Goal: Information Seeking & Learning: Learn about a topic

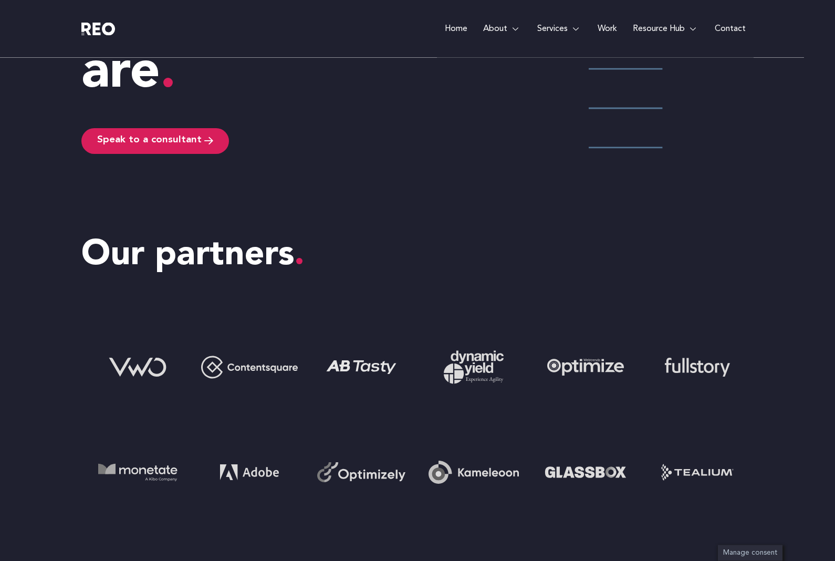
scroll to position [3710, 0]
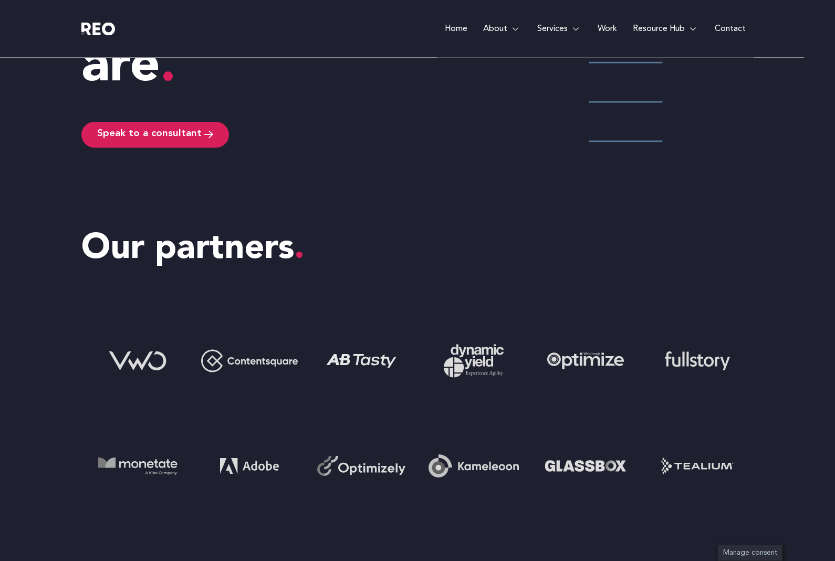
click at [597, 463] on img at bounding box center [585, 466] width 105 height 105
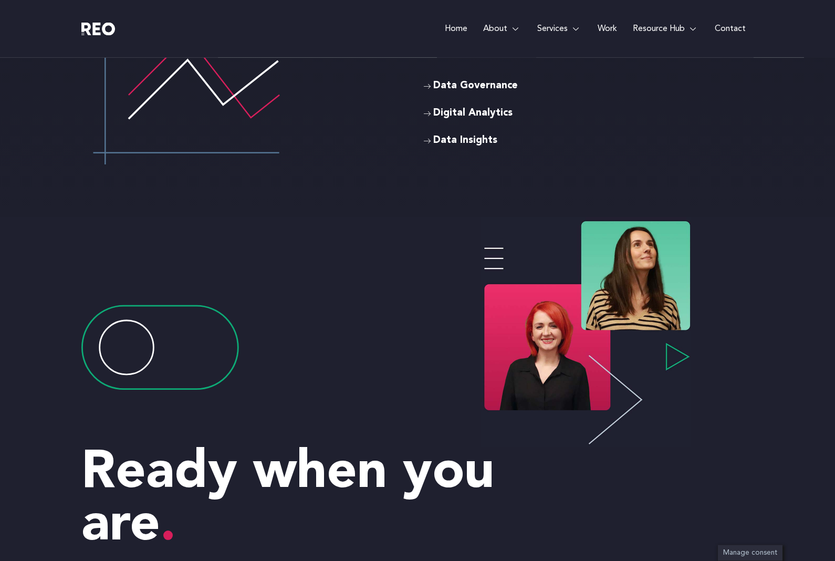
scroll to position [3208, 0]
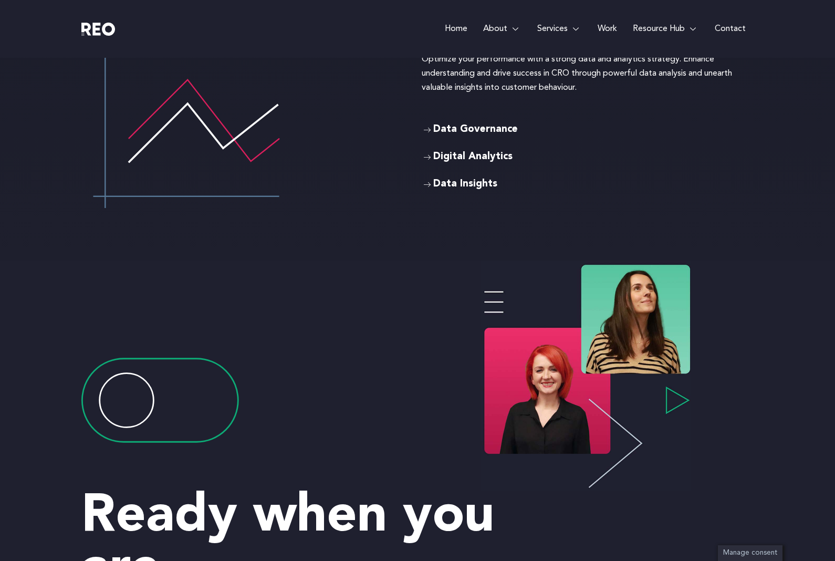
click at [326, 153] on span "Mission & values" at bounding box center [325, 157] width 64 height 14
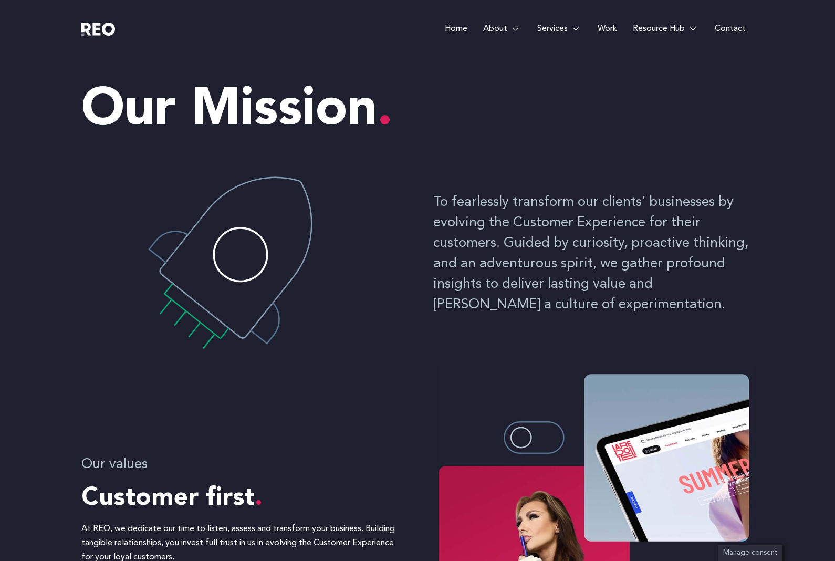
click at [569, 27] on link "Services" at bounding box center [559, 29] width 60 height 58
click at [555, 28] on link "Services" at bounding box center [559, 29] width 60 height 58
click at [697, 344] on div "To fearlessly transform our clients’ businesses by evolving the Customer Experi…" at bounding box center [417, 257] width 672 height 210
click at [557, 25] on link "Services" at bounding box center [559, 29] width 60 height 58
click at [658, 34] on link "Resource Hub" at bounding box center [666, 29] width 82 height 58
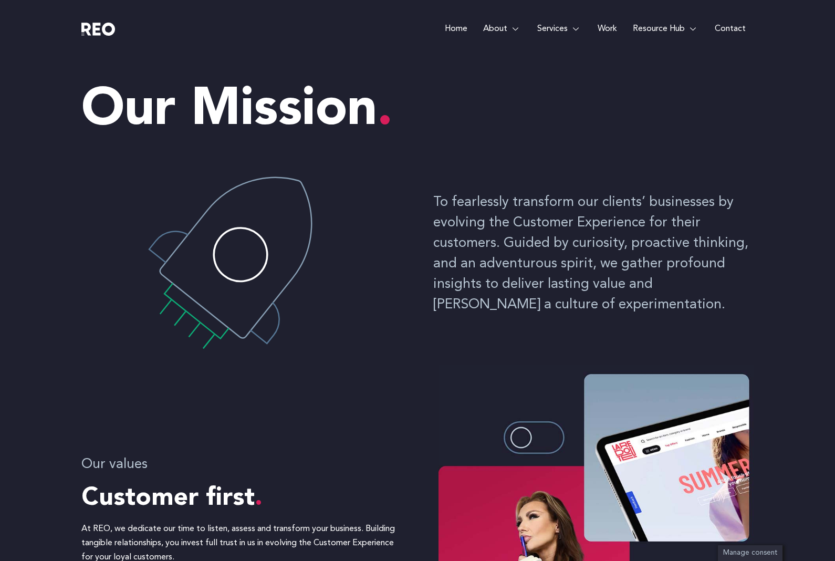
click at [676, 30] on link "Resource Hub" at bounding box center [666, 29] width 82 height 58
click at [610, 32] on link "Work" at bounding box center [607, 29] width 35 height 58
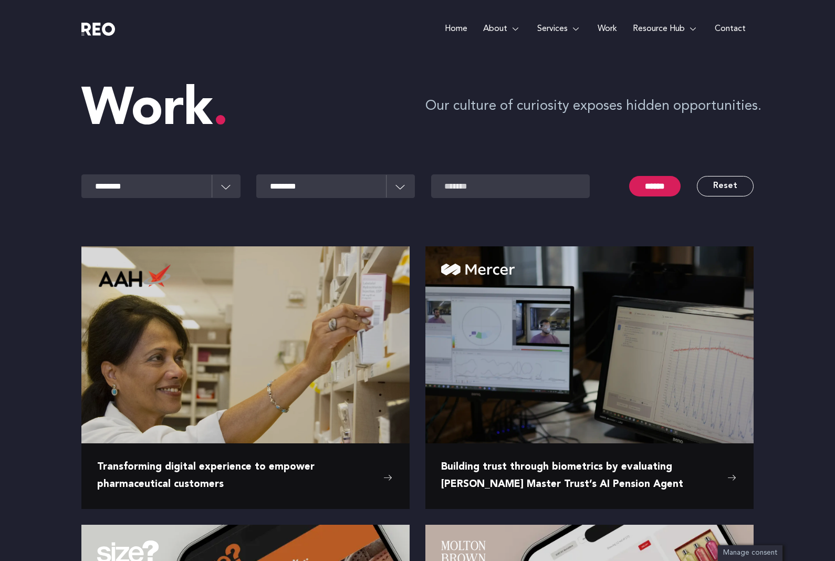
click at [550, 371] on e-page-transition at bounding box center [417, 280] width 835 height 561
click at [712, 391] on e-page-transition at bounding box center [417, 280] width 835 height 561
click at [697, 345] on e-page-transition at bounding box center [417, 280] width 835 height 561
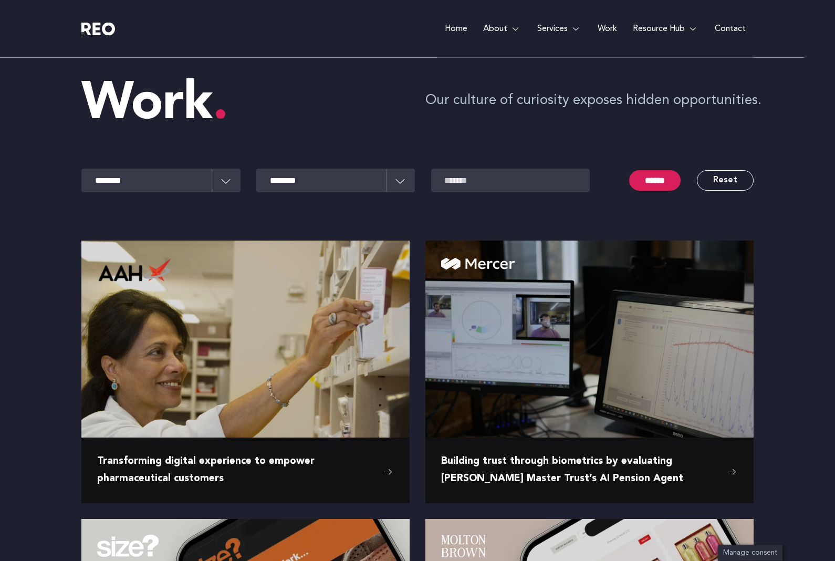
scroll to position [6, 0]
click at [736, 473] on e-page-transition at bounding box center [417, 280] width 835 height 561
click at [662, 465] on e-page-transition at bounding box center [417, 280] width 835 height 561
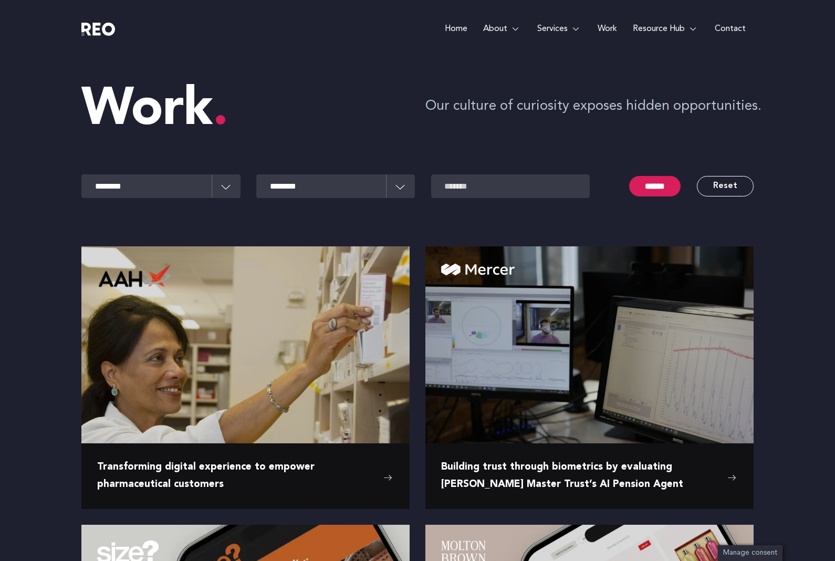
click at [642, 465] on span "Building trust through biometrics by evaluating Mercer Master Trust’s AI Pensio…" at bounding box center [581, 476] width 281 height 34
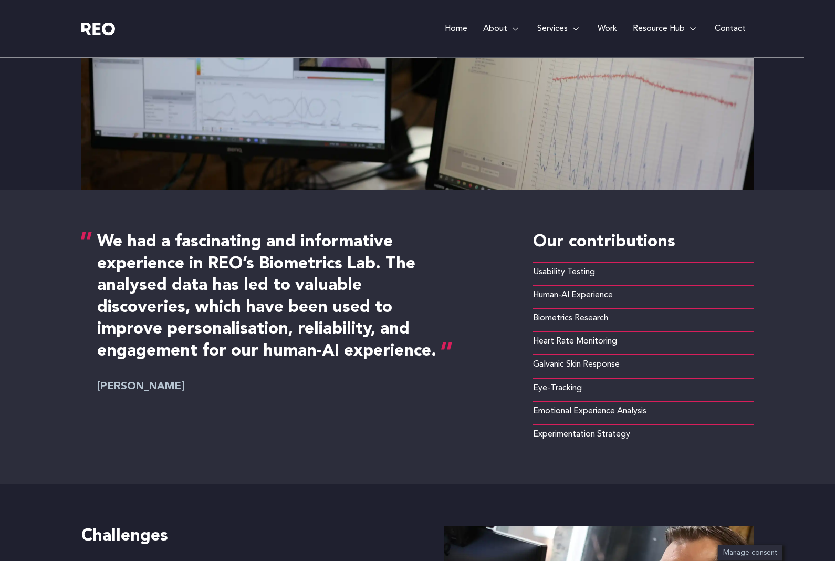
scroll to position [397, 0]
click at [595, 277] on li "Usability Testing" at bounding box center [643, 272] width 221 height 20
click at [590, 335] on span "Heart Rate Monitoring" at bounding box center [575, 342] width 84 height 14
click at [579, 371] on li "Galvanic Skin Response" at bounding box center [643, 364] width 221 height 20
click at [575, 418] on li "Emotional Experience Analysis" at bounding box center [643, 411] width 221 height 20
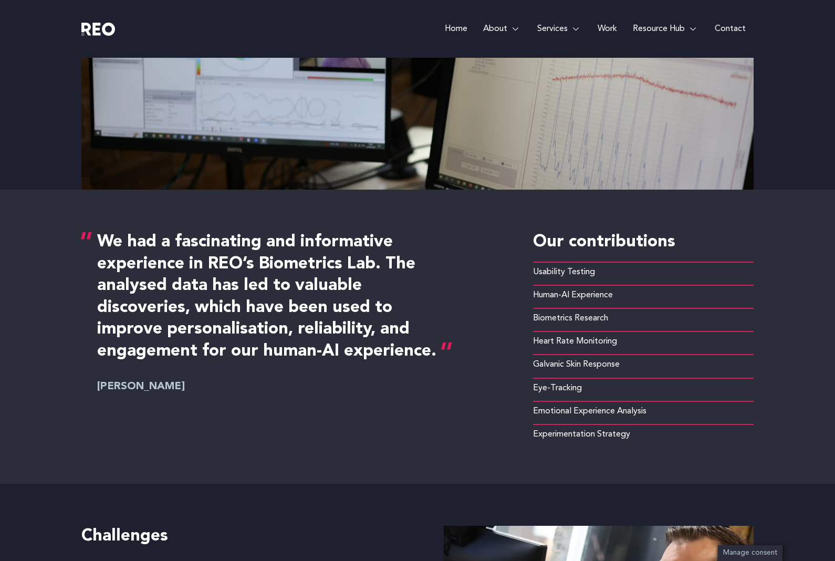
click at [574, 446] on div "We had a fascinating and informative experience in REO’s Biometrics Lab. The an…" at bounding box center [417, 337] width 672 height 294
click at [584, 431] on span "Experimentation Strategy" at bounding box center [581, 435] width 97 height 14
click at [588, 385] on li "Eye-Tracking" at bounding box center [643, 388] width 221 height 20
click at [594, 350] on li "Heart Rate Monitoring" at bounding box center [643, 341] width 221 height 20
click at [604, 306] on ul "Usability Testing Human-AI Experience Biometrics Research Heart Rate Monitoring…" at bounding box center [643, 352] width 221 height 181
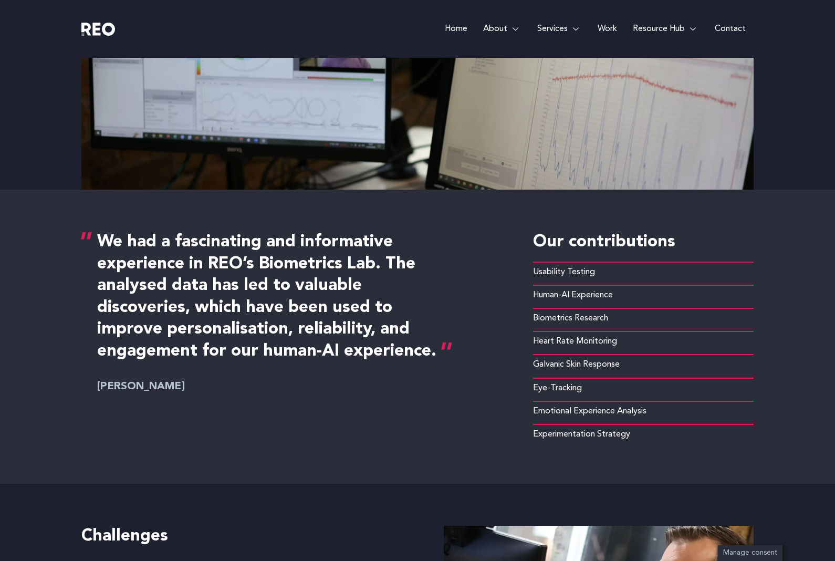
click at [611, 278] on li "Usability Testing" at bounding box center [643, 272] width 221 height 20
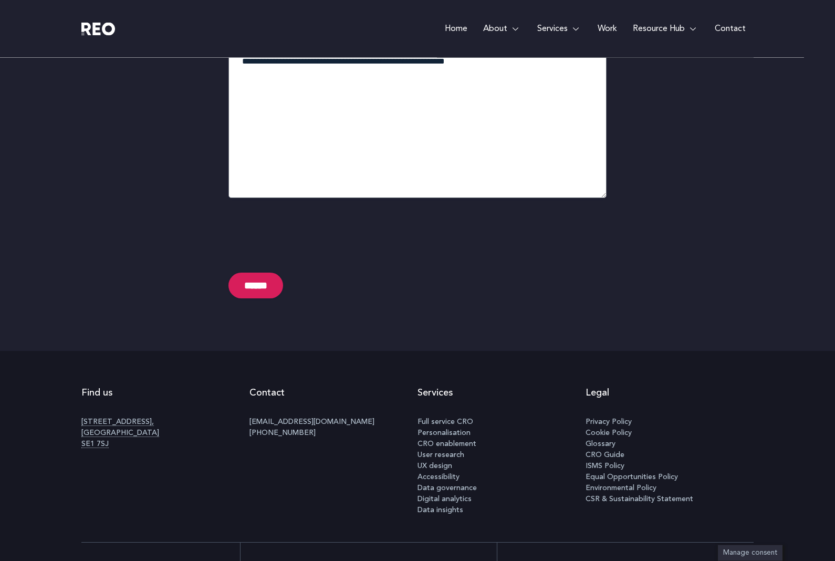
scroll to position [4625, 0]
click at [611, 26] on link "Work" at bounding box center [607, 29] width 35 height 58
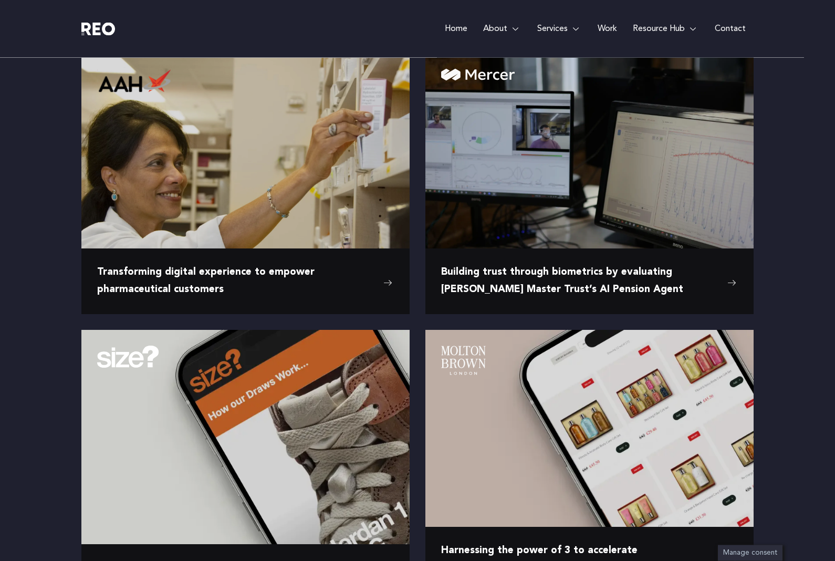
scroll to position [195, 0]
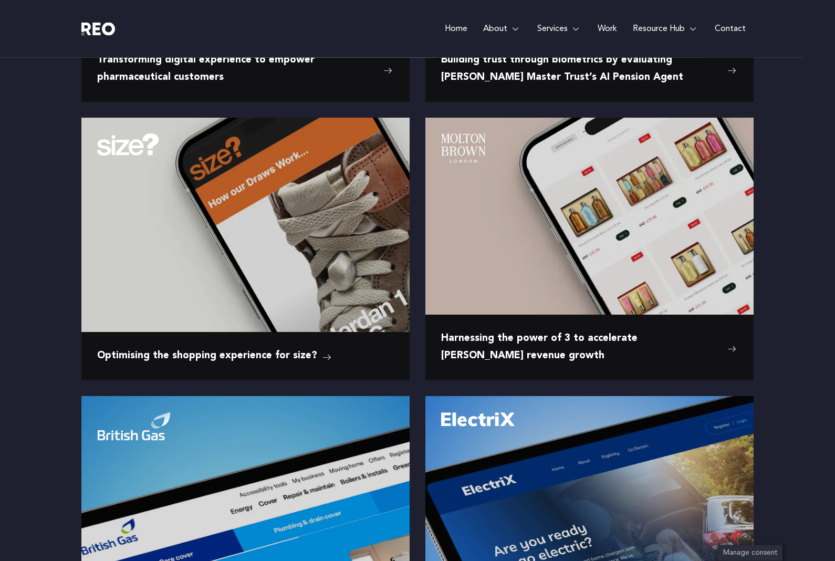
scroll to position [408, 0]
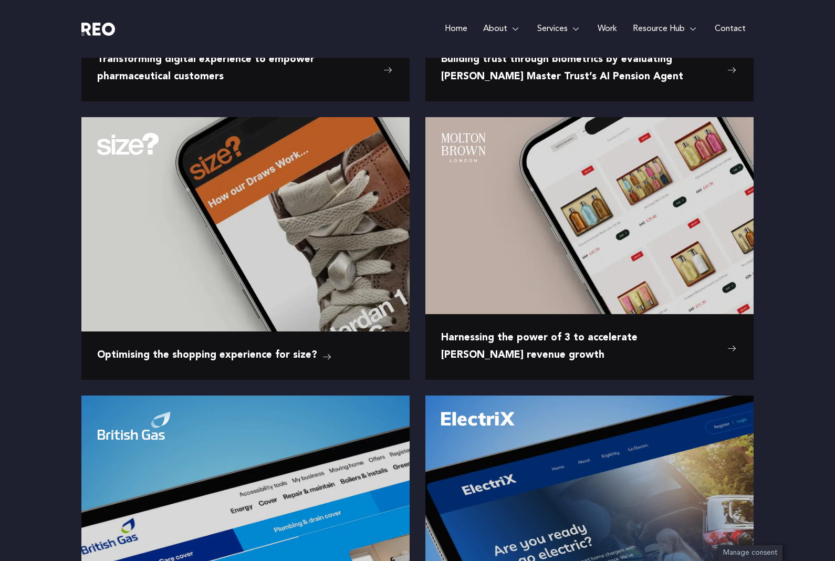
click at [353, 342] on span ""We are very pleased with the results of [PERSON_NAME]’s experimentation progra…" at bounding box center [245, 363] width 297 height 43
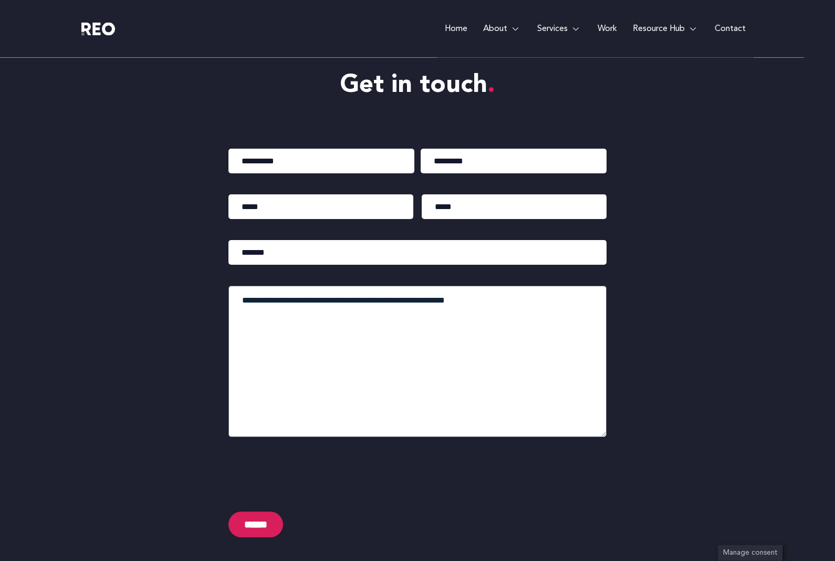
scroll to position [4457, 0]
